Goal: Task Accomplishment & Management: Complete application form

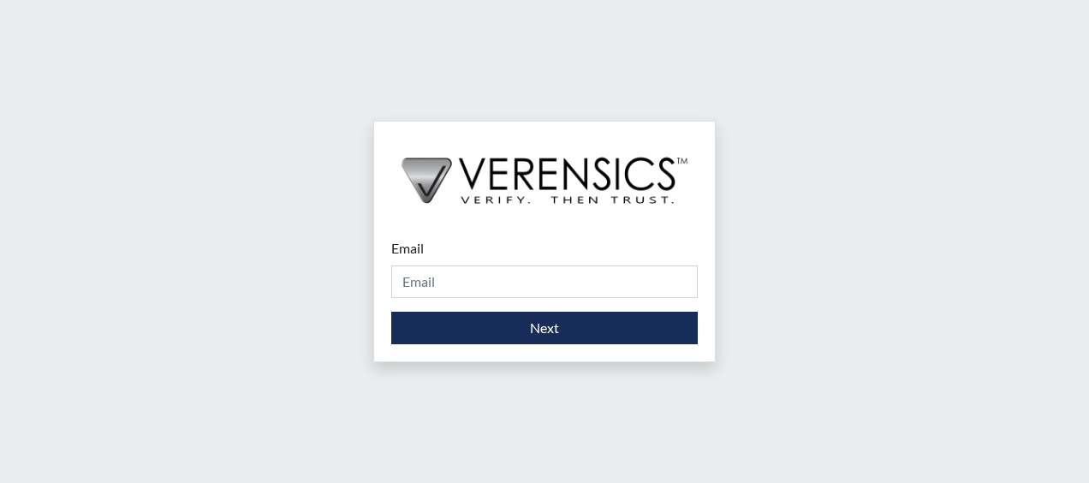
click at [820, 106] on div "Email Please provide your email address. Next" at bounding box center [544, 241] width 1089 height 483
click at [511, 279] on input "Email" at bounding box center [544, 281] width 306 height 33
click at [537, 286] on input "Email" at bounding box center [544, 281] width 306 height 33
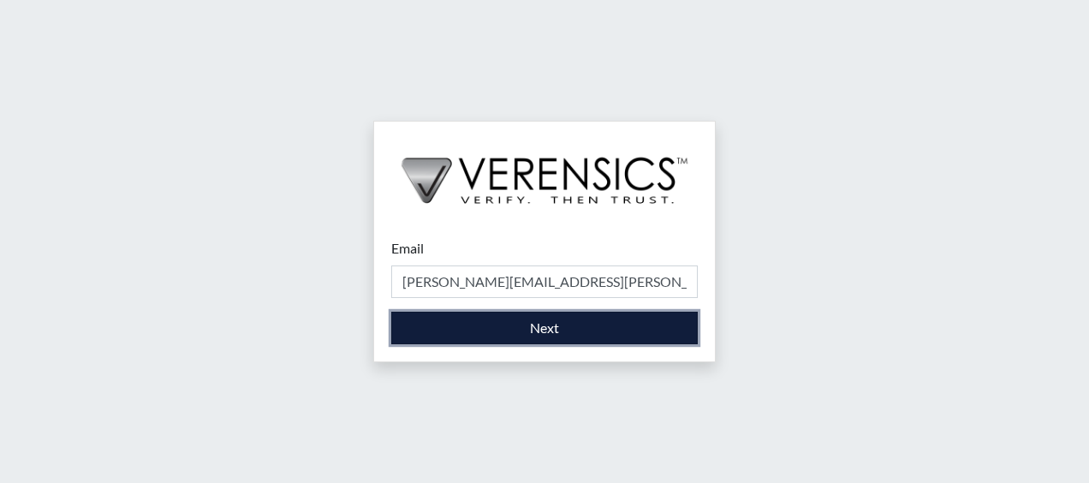
click at [582, 327] on button "Next" at bounding box center [544, 328] width 306 height 33
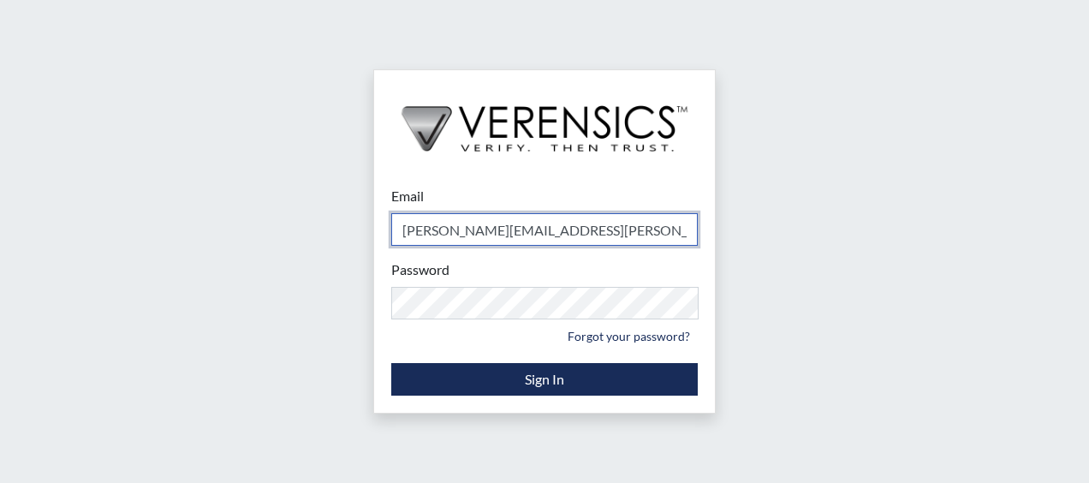
type input "[PERSON_NAME][EMAIL_ADDRESS][PERSON_NAME][DOMAIN_NAME]"
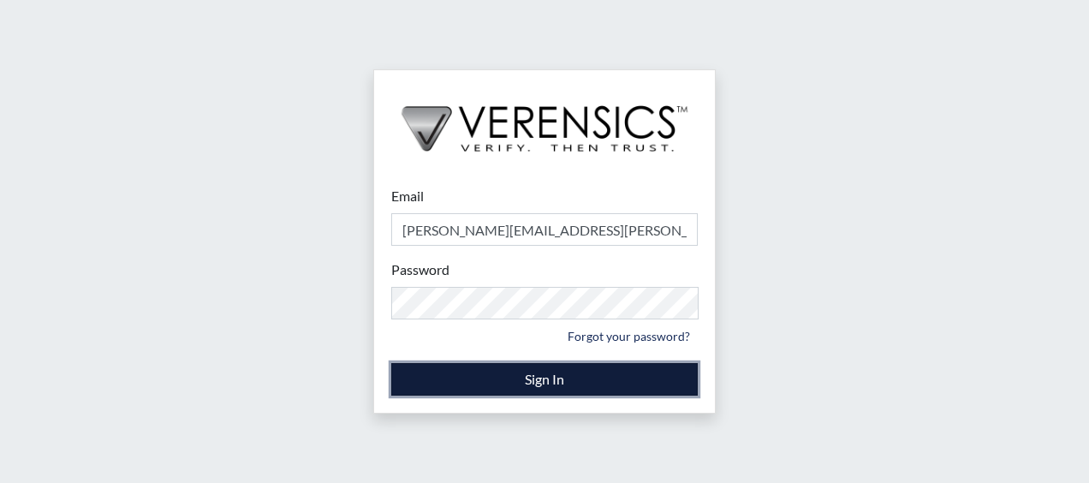
click at [502, 374] on button "Sign In" at bounding box center [544, 379] width 306 height 33
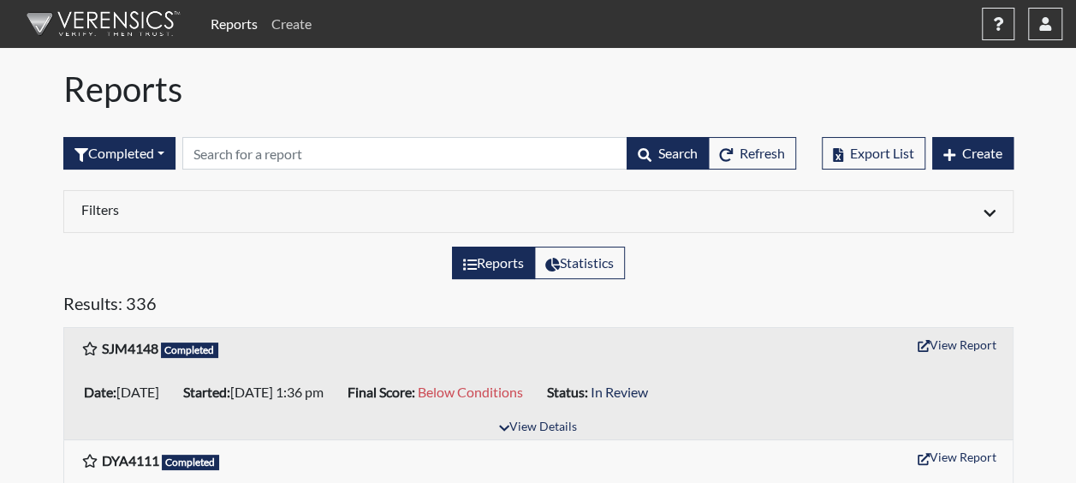
click at [282, 17] on link "Create" at bounding box center [291, 24] width 54 height 34
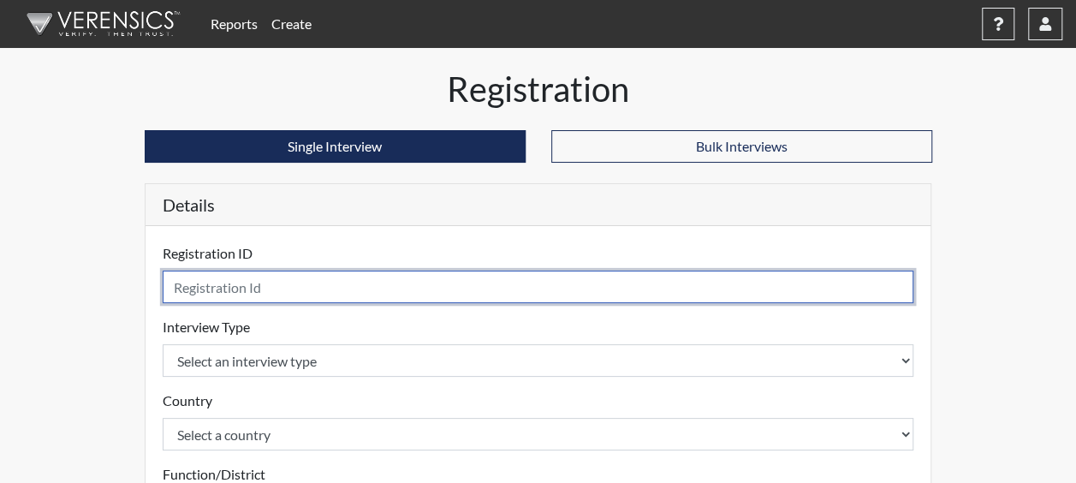
click at [248, 291] on input "text" at bounding box center [539, 286] width 752 height 33
type input "DJW9328"
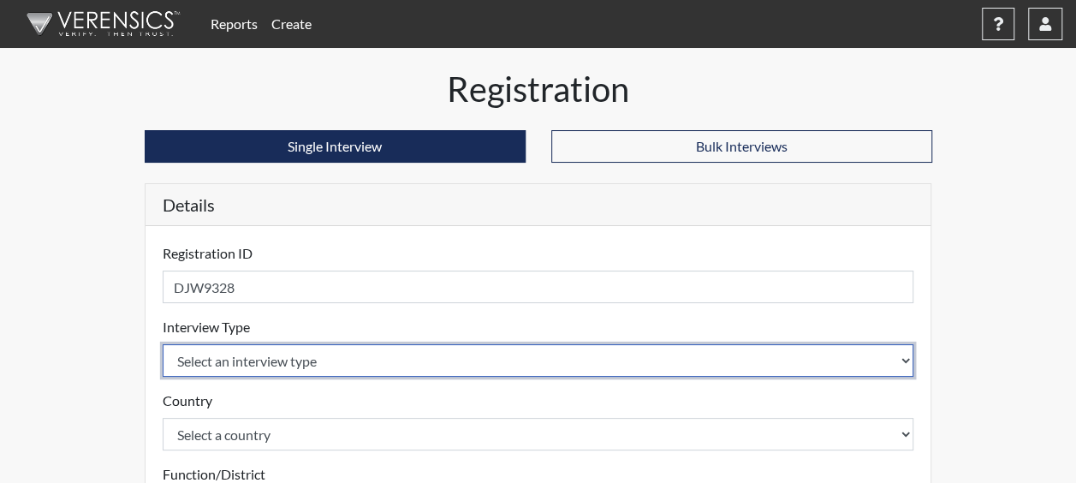
click at [339, 353] on select "Select an interview type Corrections Pre-Employment" at bounding box center [539, 360] width 752 height 33
select select "ff733e93-e1bf-11ea-9c9f-0eff0cf7eb8f"
click at [163, 344] on select "Select an interview type Corrections Pre-Employment" at bounding box center [539, 360] width 752 height 33
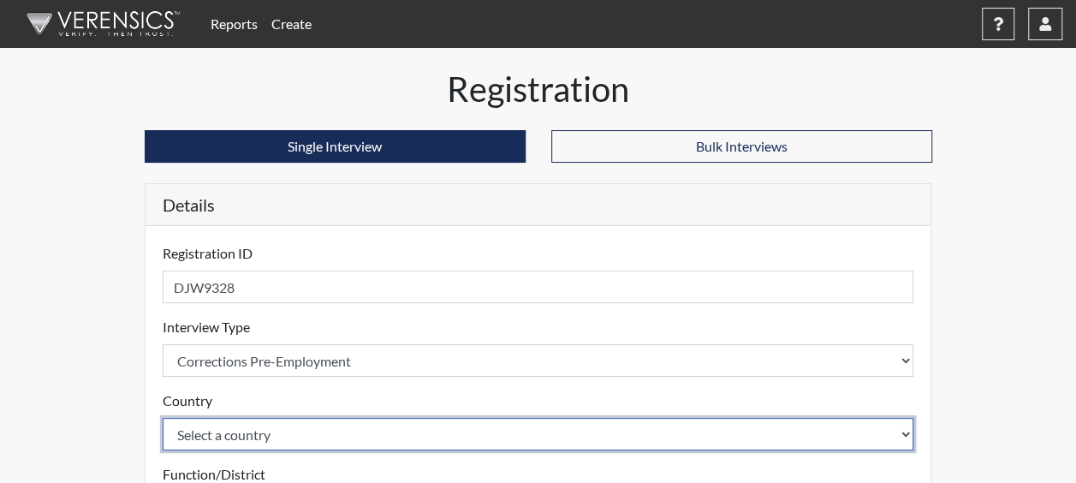
click at [248, 428] on select "Select a country [GEOGRAPHIC_DATA] [GEOGRAPHIC_DATA]" at bounding box center [539, 434] width 752 height 33
select select "united-states-of-[GEOGRAPHIC_DATA]"
click at [163, 418] on select "Select a country [GEOGRAPHIC_DATA] [GEOGRAPHIC_DATA]" at bounding box center [539, 434] width 752 height 33
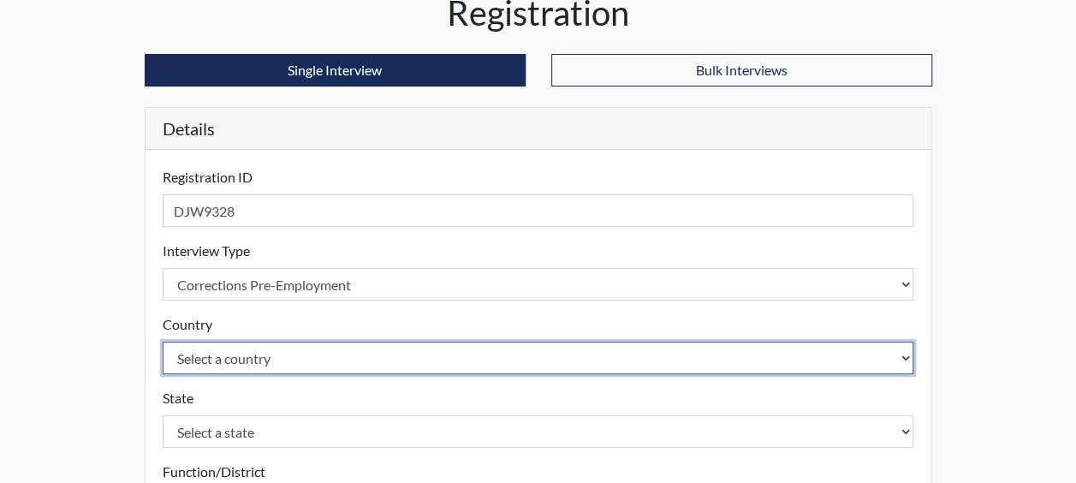
scroll to position [257, 0]
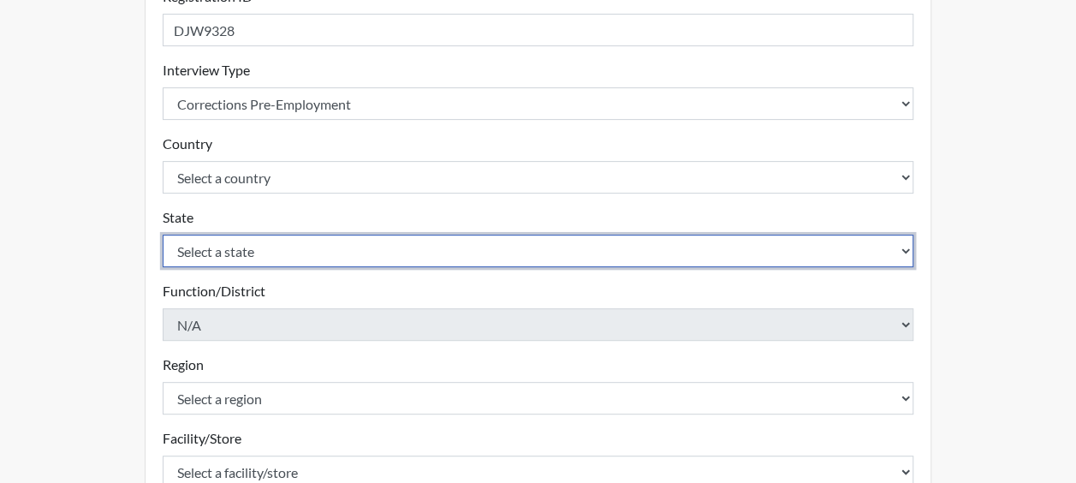
drag, startPoint x: 259, startPoint y: 252, endPoint x: 258, endPoint y: 260, distance: 8.6
click at [259, 252] on select "Select a state [US_STATE] [US_STATE] [US_STATE] [US_STATE] [US_STATE] [US_STATE…" at bounding box center [539, 251] width 752 height 33
select select "GA"
click at [163, 235] on select "Select a state [US_STATE] [US_STATE] [US_STATE] [US_STATE] [US_STATE] [US_STATE…" at bounding box center [539, 251] width 752 height 33
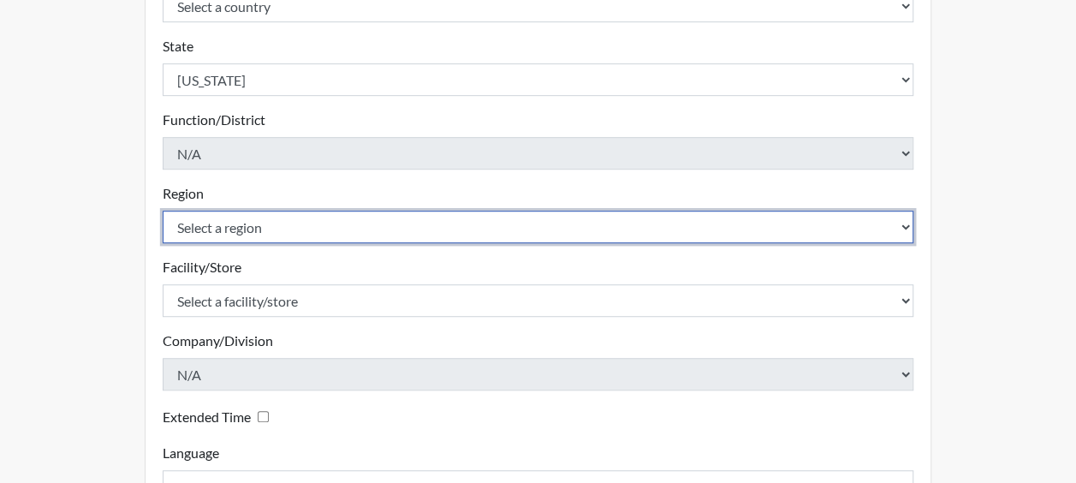
click at [234, 233] on select "Select a region [GEOGRAPHIC_DATA]" at bounding box center [539, 227] width 752 height 33
select select "51976826-f18e-4b67-8d3b-b0a0fa2f97ff"
click at [163, 211] on select "Select a region [GEOGRAPHIC_DATA]" at bounding box center [539, 227] width 752 height 33
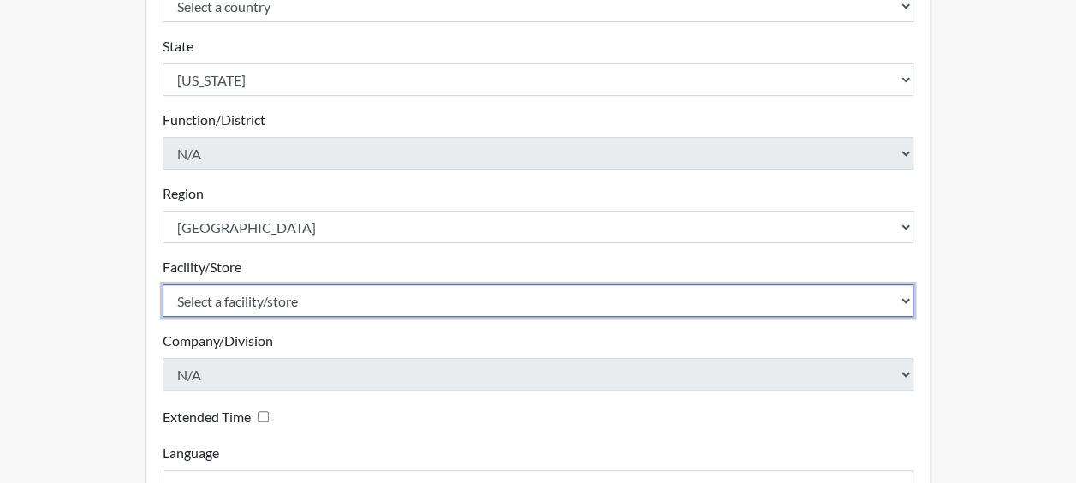
click at [247, 304] on select "Select a facility/store Dodge SP" at bounding box center [539, 300] width 752 height 33
select select "76580185-3f32-4970-b767-aa2f0b4506fa"
click at [163, 284] on select "Select a facility/store Dodge SP" at bounding box center [539, 300] width 752 height 33
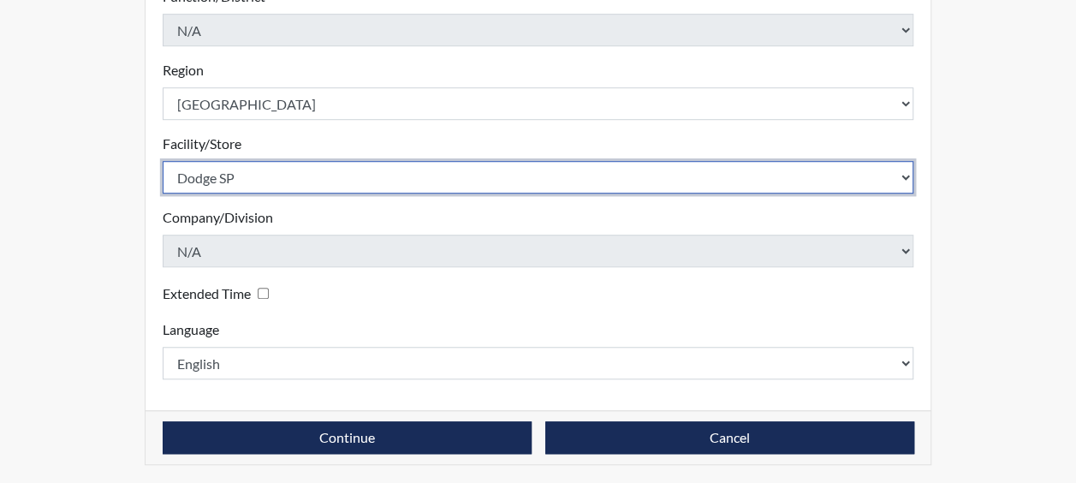
scroll to position [551, 0]
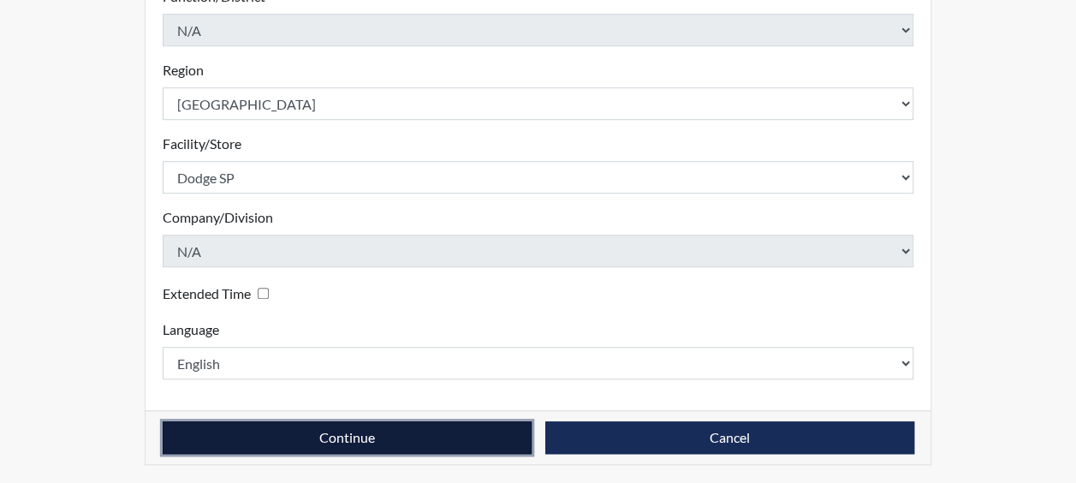
click at [249, 429] on button "Continue" at bounding box center [347, 437] width 369 height 33
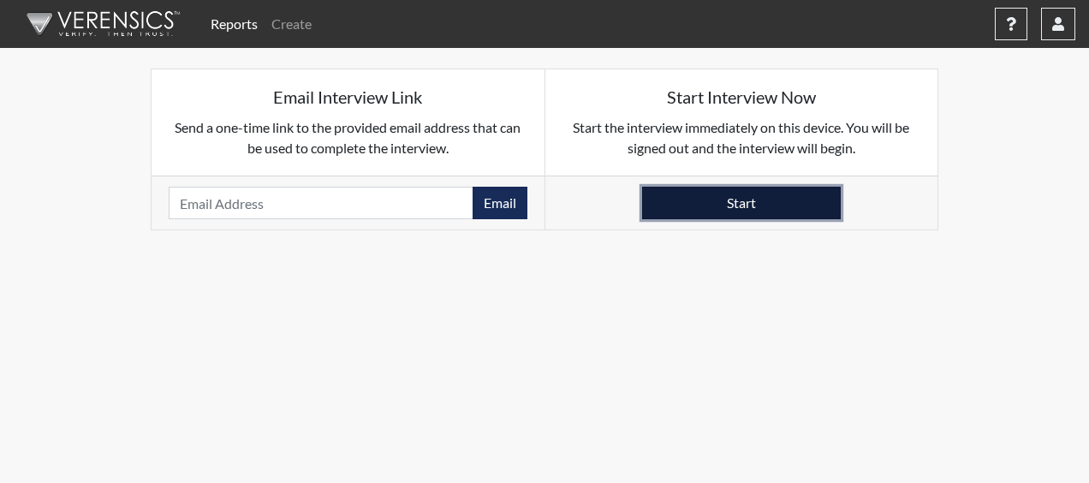
click at [728, 194] on button "Start" at bounding box center [741, 203] width 199 height 33
